Goal: Task Accomplishment & Management: Use online tool/utility

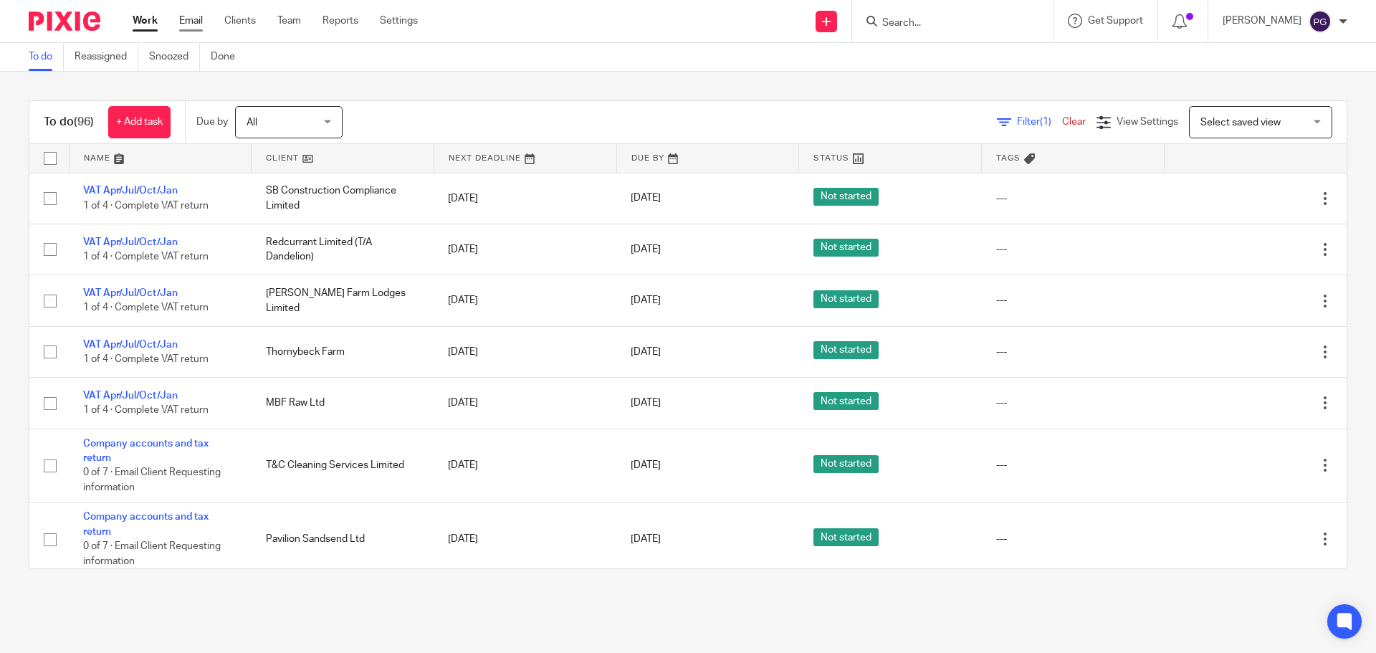
click at [199, 16] on link "Email" at bounding box center [191, 21] width 24 height 14
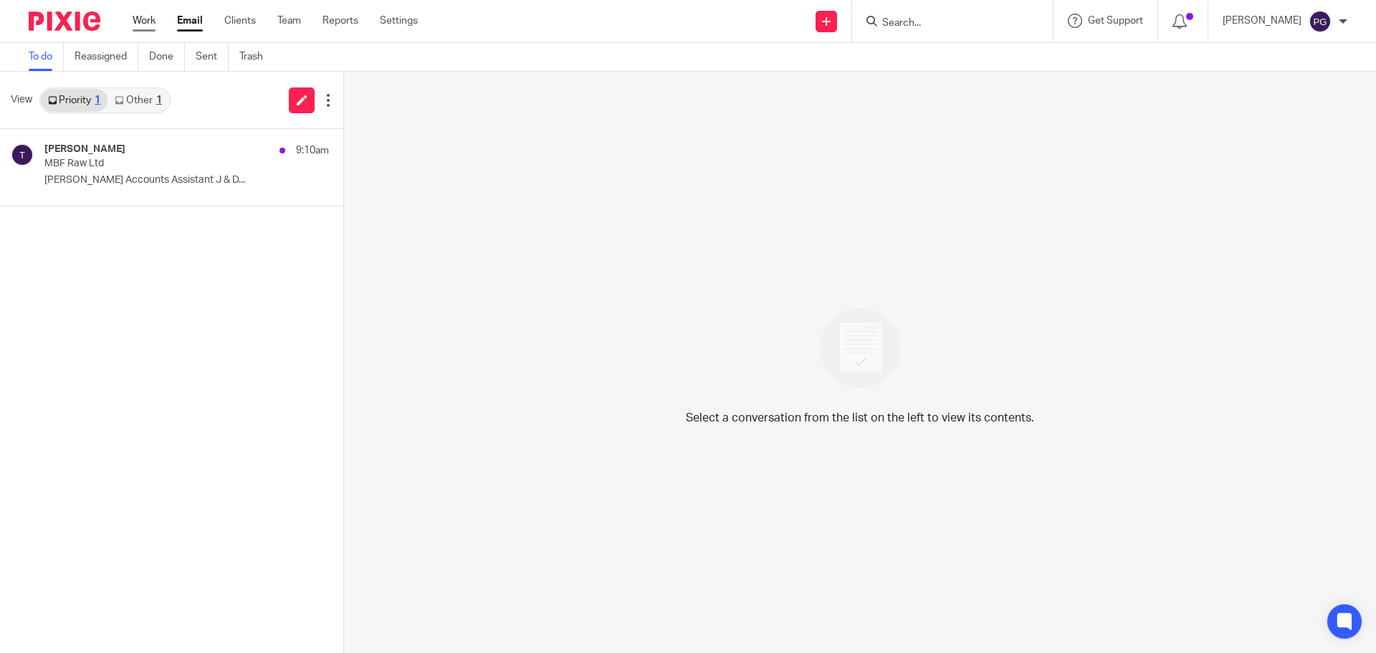
click at [149, 23] on link "Work" at bounding box center [144, 21] width 23 height 14
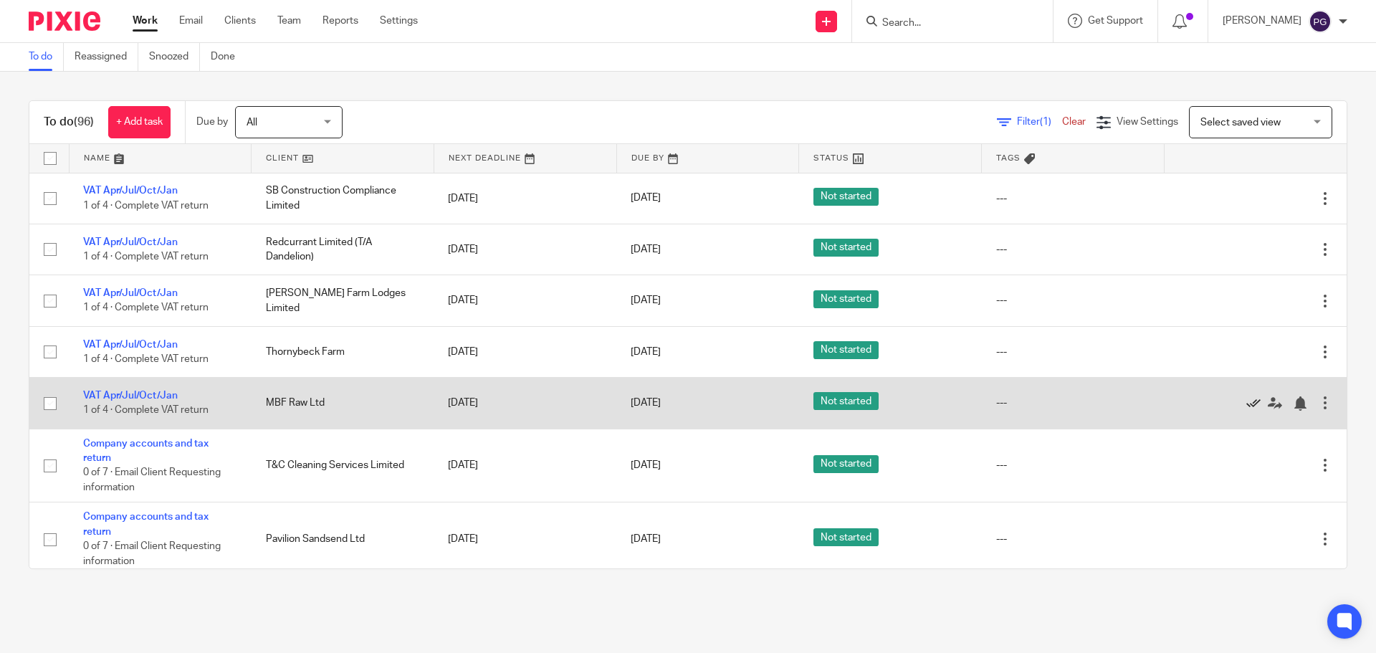
click at [1247, 405] on icon at bounding box center [1254, 403] width 14 height 14
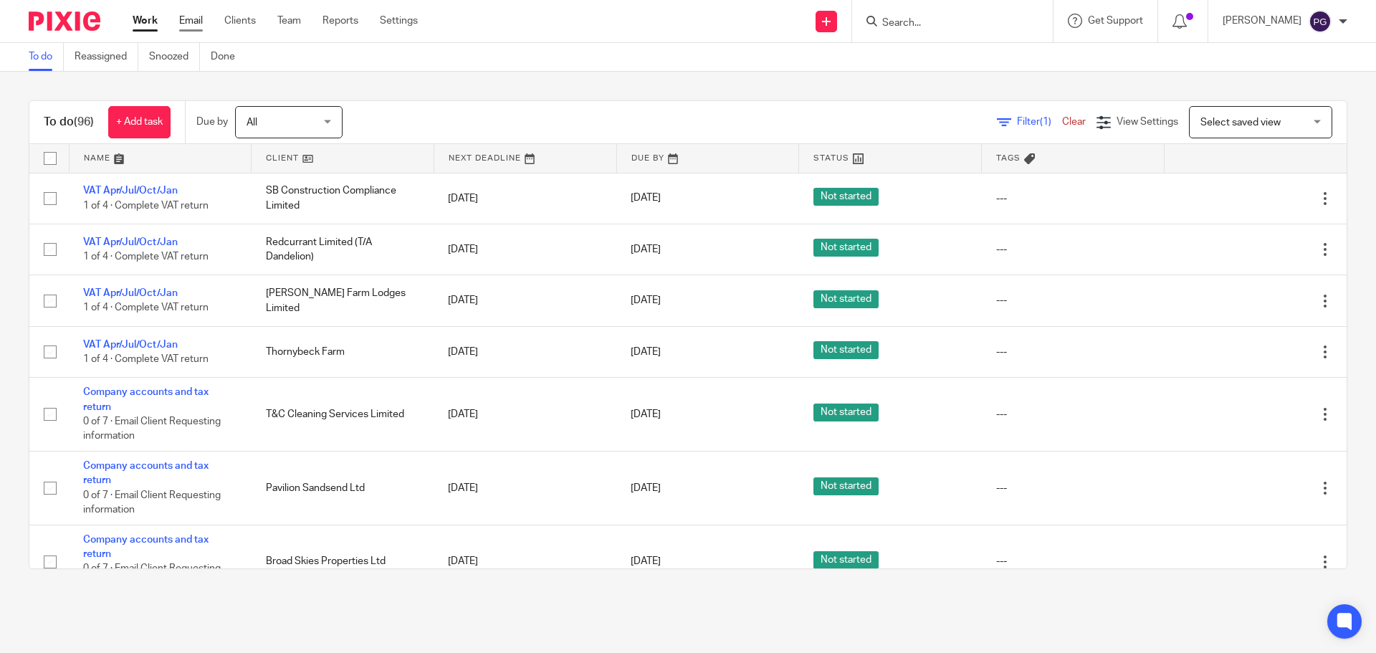
click at [189, 16] on link "Email" at bounding box center [191, 21] width 24 height 14
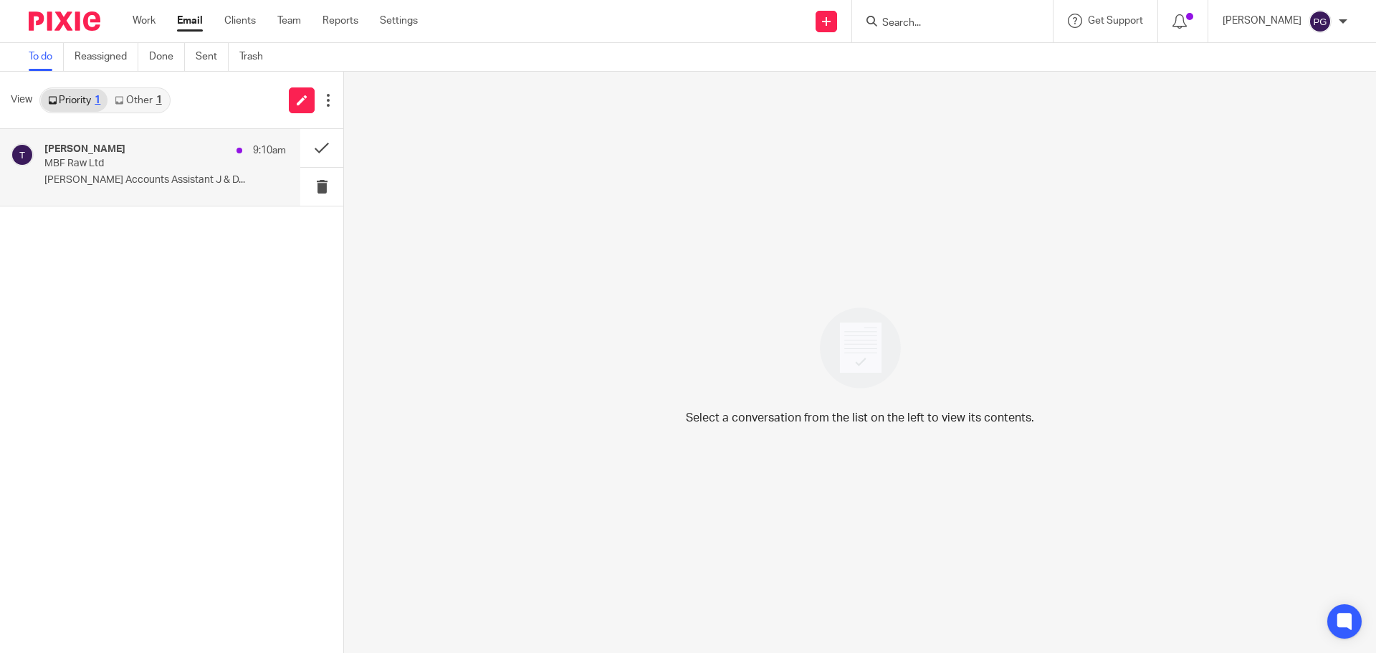
click at [156, 163] on p "MBF Raw Ltd" at bounding box center [141, 164] width 194 height 12
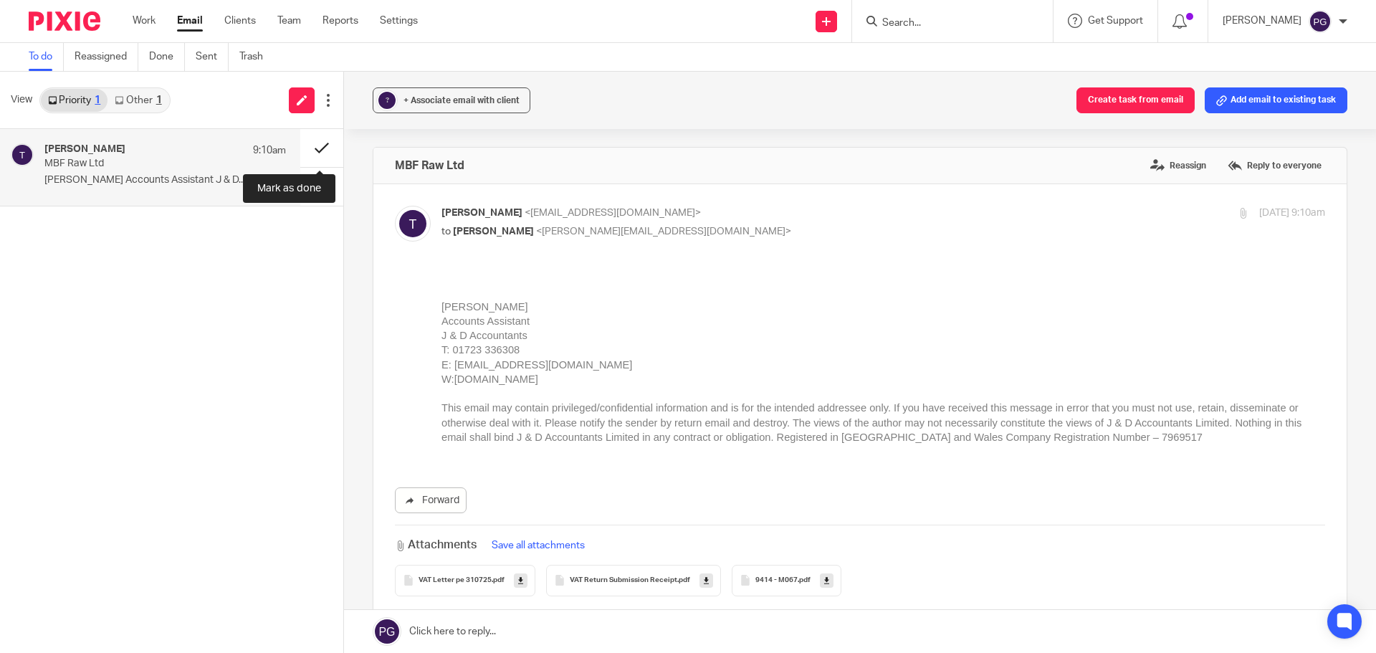
click at [307, 151] on button at bounding box center [321, 148] width 43 height 38
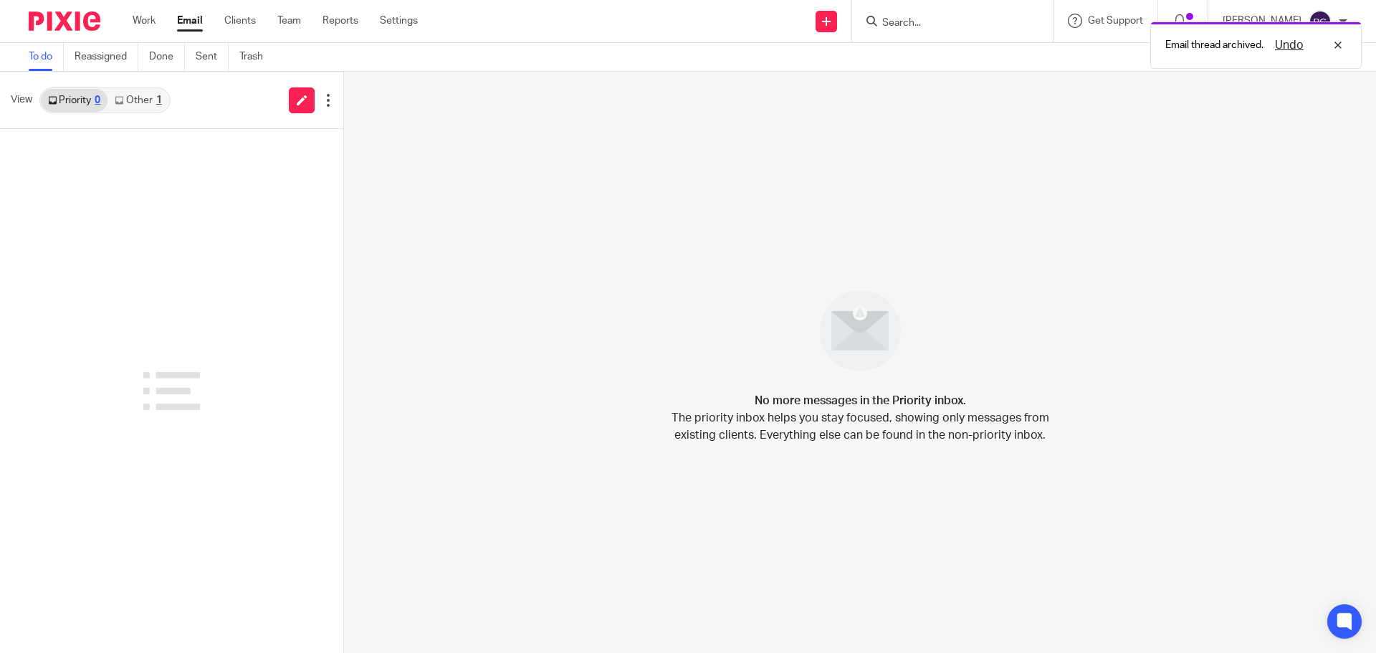
click at [130, 94] on link "Other 1" at bounding box center [138, 100] width 61 height 23
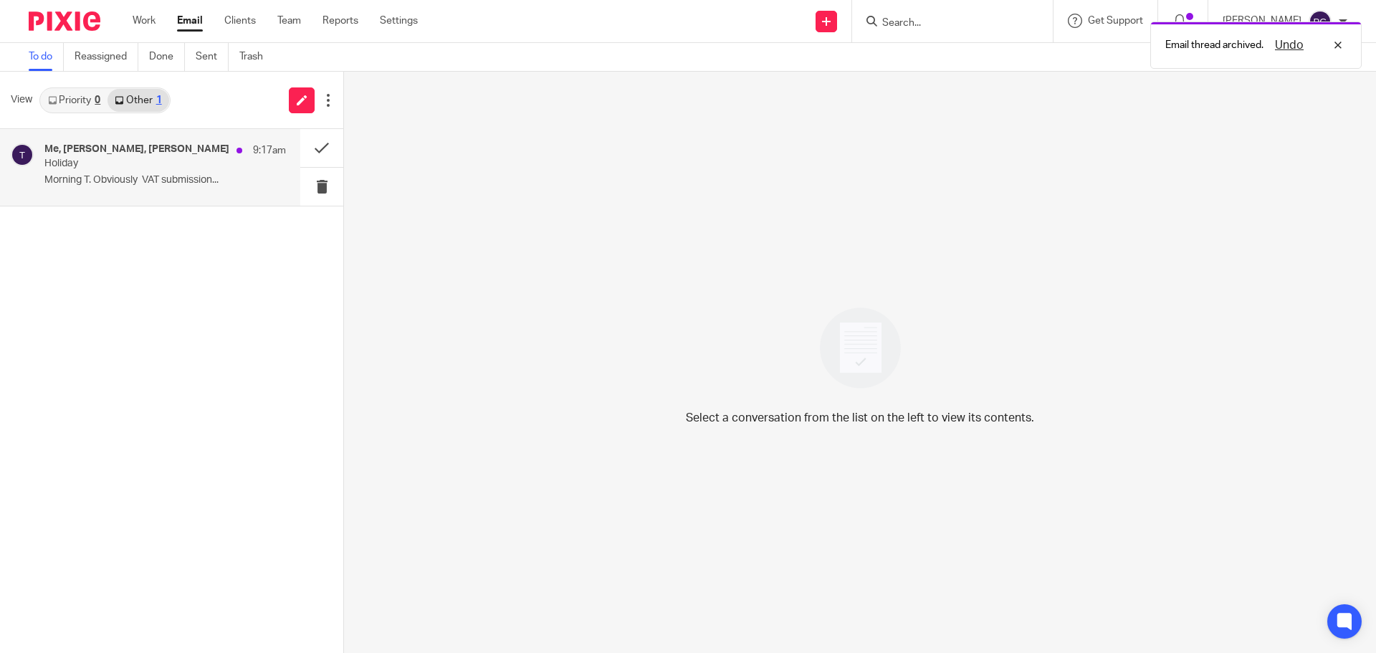
click at [140, 153] on h4 "Me, Dominic Watkins, Tian" at bounding box center [136, 149] width 185 height 12
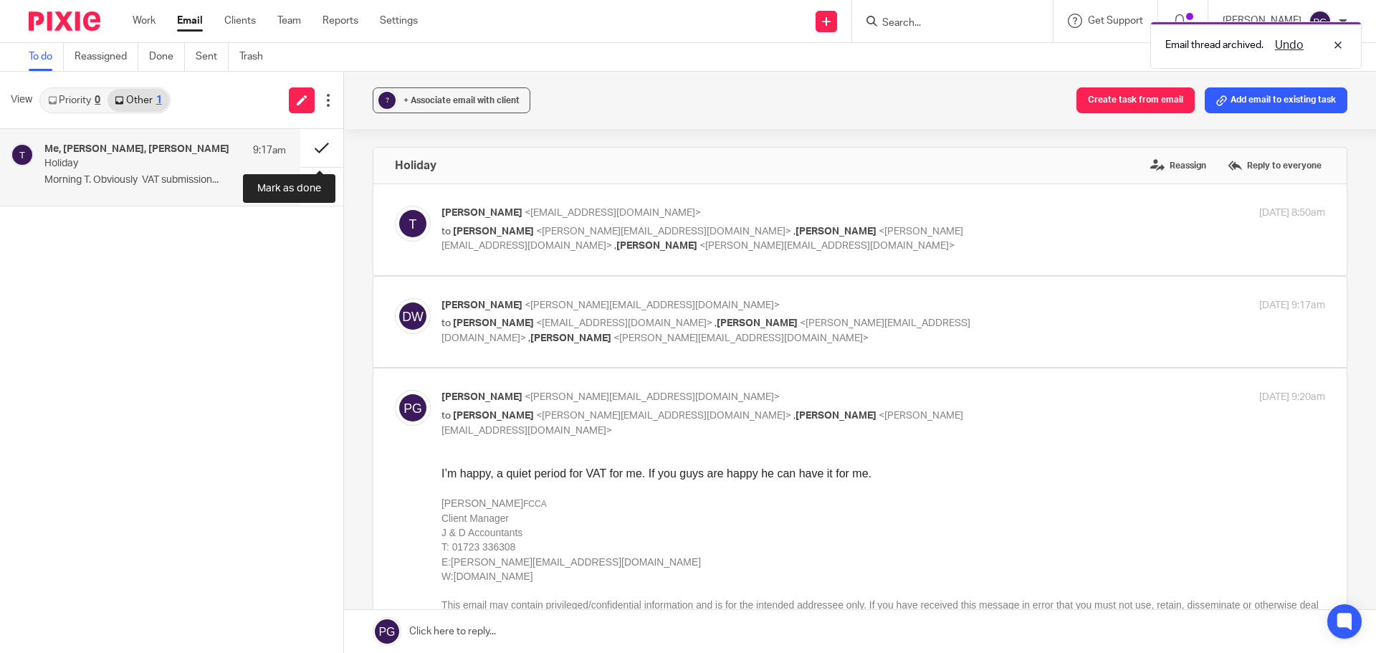
click at [328, 151] on button at bounding box center [321, 148] width 43 height 38
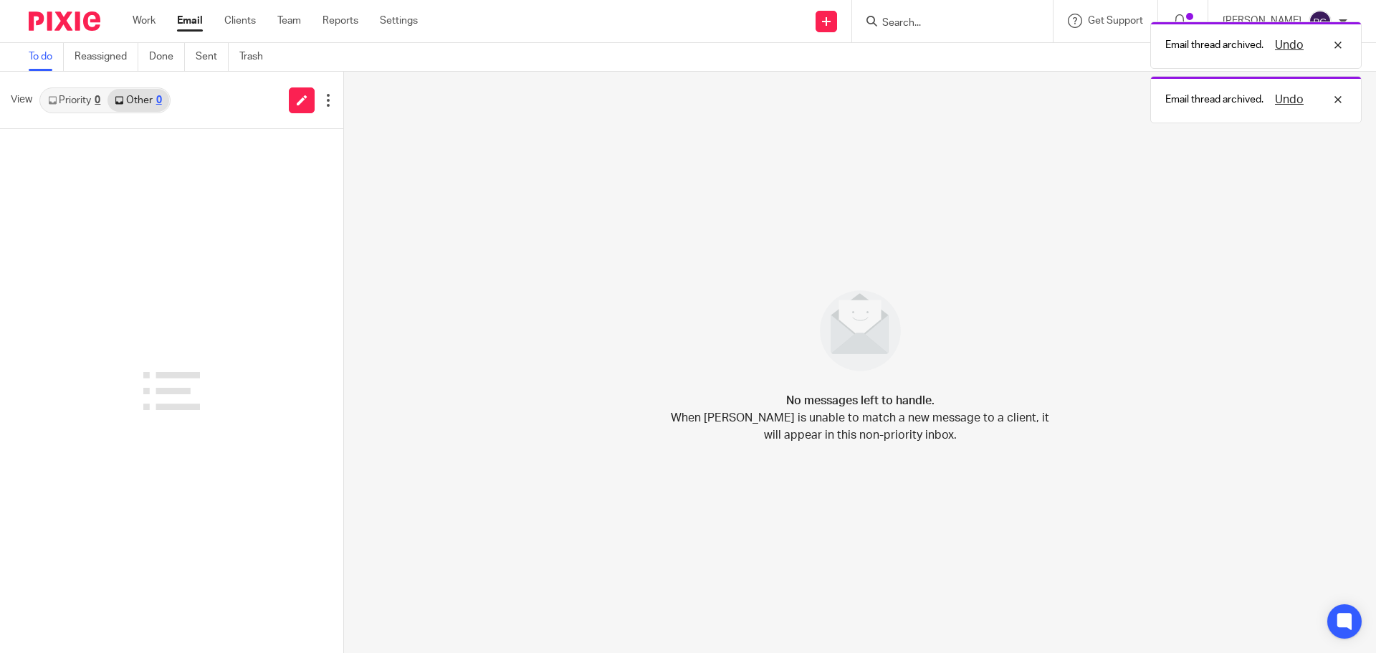
click at [65, 93] on link "Priority 0" at bounding box center [74, 100] width 67 height 23
click at [145, 98] on link "Other 0" at bounding box center [138, 100] width 61 height 23
click at [733, 204] on div "No messages left to handle. When Pixie is unable to match a new message to a cl…" at bounding box center [860, 362] width 1032 height 581
